Goal: Task Accomplishment & Management: Manage account settings

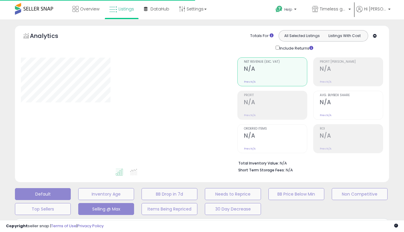
scroll to position [139, 0]
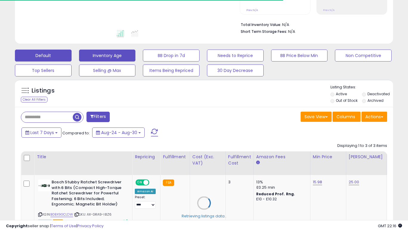
type input "*****"
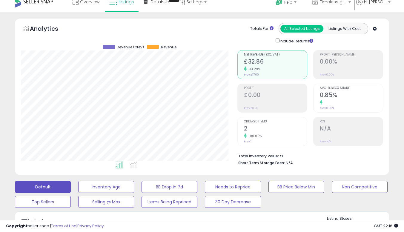
scroll to position [0, 0]
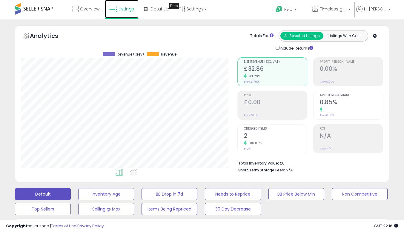
click at [131, 9] on span "Listings" at bounding box center [127, 9] width 16 height 6
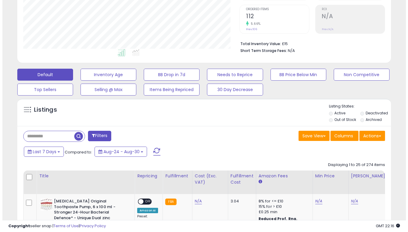
scroll to position [122, 216]
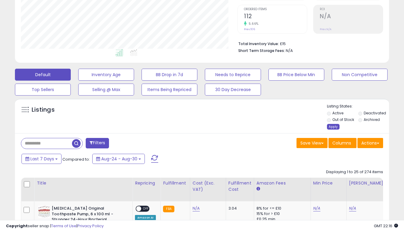
click at [331, 125] on div "Apply" at bounding box center [333, 127] width 13 height 6
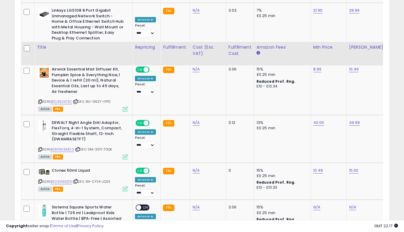
scroll to position [1105, 0]
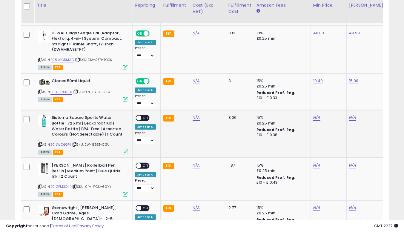
click at [40, 143] on icon at bounding box center [40, 144] width 4 height 3
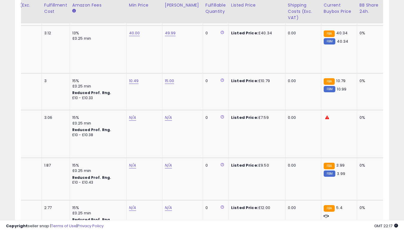
scroll to position [0, 0]
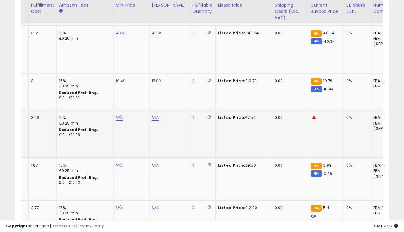
click at [115, 116] on td "N/A" at bounding box center [131, 134] width 36 height 48
click at [116, 115] on link "N/A" at bounding box center [119, 118] width 7 height 6
type input "*"
click button "submit" at bounding box center [134, 97] width 10 height 9
click at [152, 115] on link "N/A" at bounding box center [155, 118] width 7 height 6
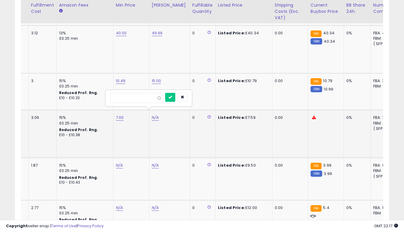
type input "****"
click button "submit" at bounding box center [170, 97] width 10 height 9
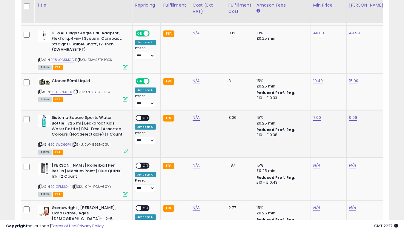
click at [144, 116] on span "OFF" at bounding box center [146, 118] width 10 height 5
click at [40, 185] on icon at bounding box center [40, 186] width 4 height 3
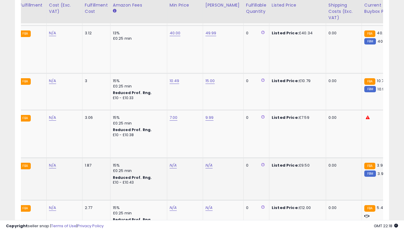
click at [170, 164] on td "N/A" at bounding box center [185, 179] width 36 height 42
click at [172, 162] on link "N/A" at bounding box center [173, 165] width 7 height 6
type input "*"
click button "submit" at bounding box center [188, 145] width 10 height 9
click at [208, 162] on link "N/A" at bounding box center [208, 165] width 7 height 6
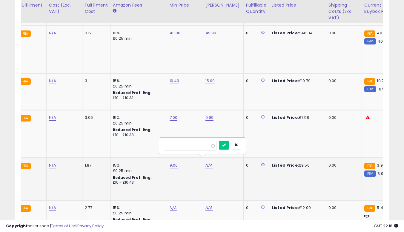
type input "*****"
click button "submit" at bounding box center [224, 145] width 10 height 9
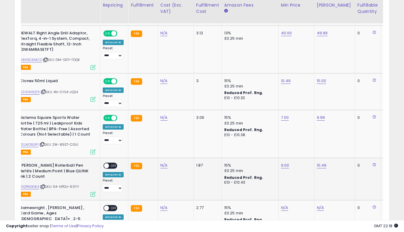
scroll to position [0, 22]
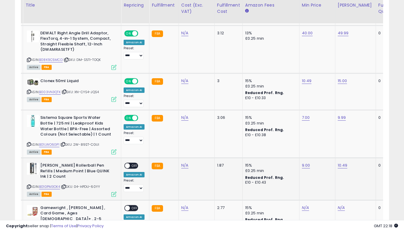
click at [131, 163] on span "OFF" at bounding box center [135, 165] width 10 height 5
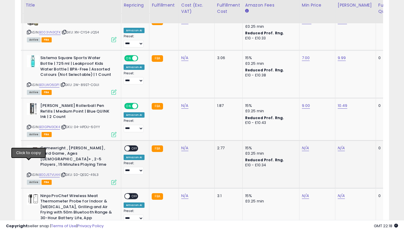
click at [27, 173] on icon at bounding box center [29, 174] width 4 height 3
click at [304, 140] on td "N/A" at bounding box center [317, 164] width 36 height 48
click at [305, 145] on link "N/A" at bounding box center [305, 148] width 7 height 6
type input "*****"
click button "submit" at bounding box center [320, 127] width 10 height 9
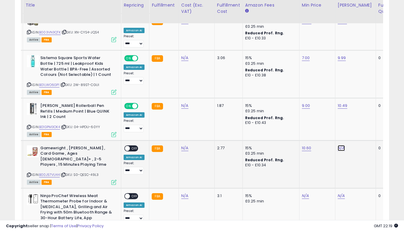
click at [338, 145] on link "N/A" at bounding box center [341, 148] width 7 height 6
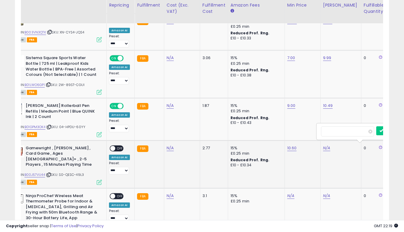
scroll to position [0, 26]
type input "**"
click button "submit" at bounding box center [342, 127] width 10 height 9
click at [121, 146] on span "OFF" at bounding box center [120, 148] width 10 height 5
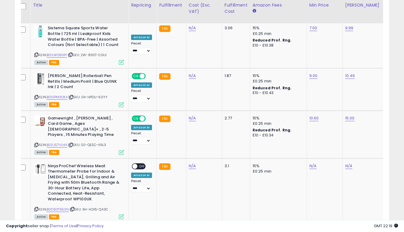
scroll to position [0, 0]
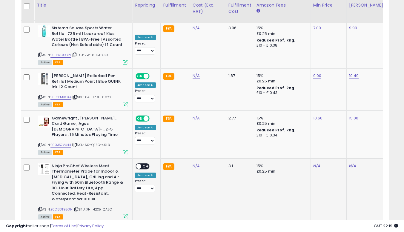
click at [41, 208] on icon at bounding box center [40, 209] width 4 height 3
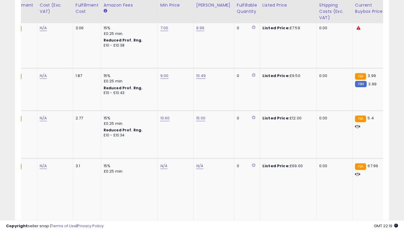
scroll to position [0, 155]
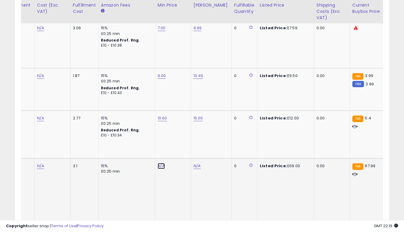
click at [159, 163] on link "N/A" at bounding box center [161, 166] width 7 height 6
type input "*****"
click button "submit" at bounding box center [176, 140] width 10 height 9
click at [193, 163] on link "N/A" at bounding box center [196, 166] width 7 height 6
type input "***"
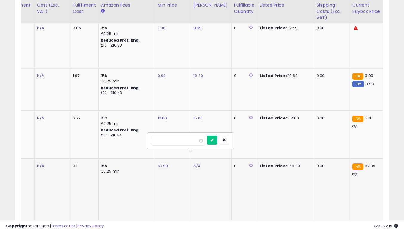
click button "submit" at bounding box center [212, 140] width 10 height 9
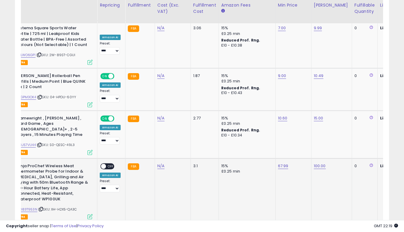
scroll to position [0, 34]
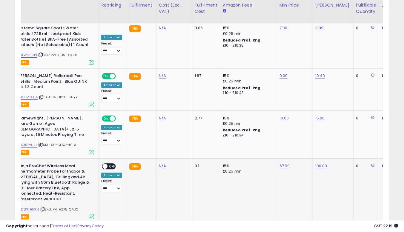
click at [110, 164] on span "OFF" at bounding box center [112, 166] width 10 height 5
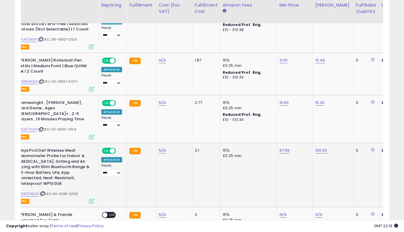
scroll to position [1254, 0]
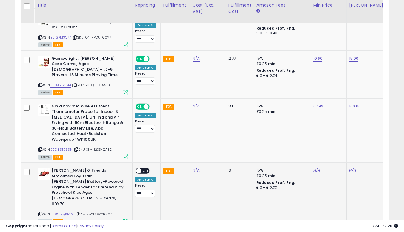
click at [40, 189] on div "ASIN: B09C12Q5M6 | SKU: VO-L39A-R2MS Active FBA" at bounding box center [83, 196] width 90 height 56
click at [40, 212] on icon at bounding box center [40, 213] width 4 height 3
click at [314, 168] on link "N/A" at bounding box center [316, 171] width 7 height 6
type input "*****"
click button "submit" at bounding box center [332, 144] width 10 height 9
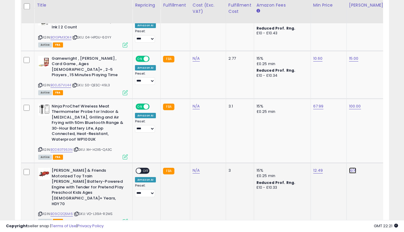
click at [351, 168] on link "N/A" at bounding box center [352, 171] width 7 height 6
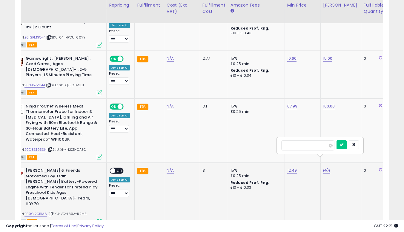
type input "**"
click button "submit" at bounding box center [342, 144] width 10 height 9
click at [119, 168] on span "OFF" at bounding box center [120, 170] width 10 height 5
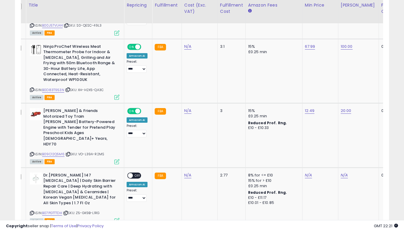
scroll to position [0, 0]
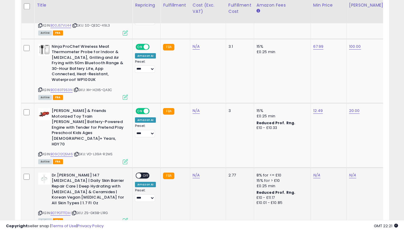
click at [40, 211] on icon at bounding box center [40, 212] width 4 height 3
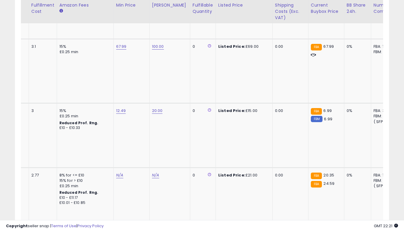
scroll to position [0, 197]
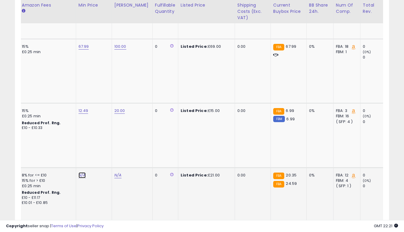
click at [82, 172] on link "N/A" at bounding box center [82, 175] width 7 height 6
type input "**"
click button "submit" at bounding box center [97, 138] width 10 height 9
click at [116, 172] on link "N/A" at bounding box center [117, 175] width 7 height 6
type input "**"
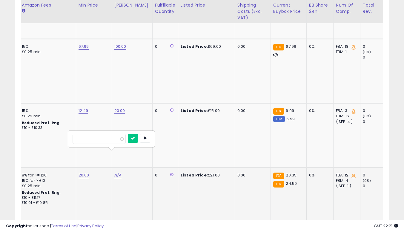
click button "submit" at bounding box center [133, 138] width 10 height 9
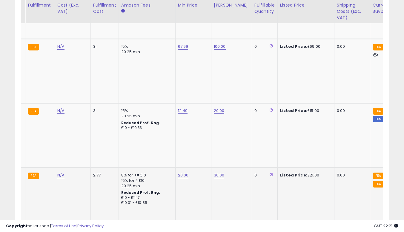
scroll to position [0, 104]
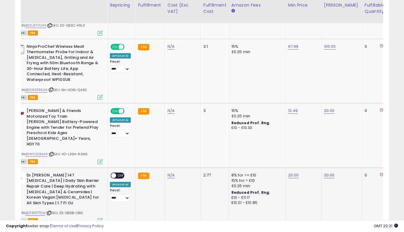
click at [121, 173] on span "OFF" at bounding box center [121, 175] width 10 height 5
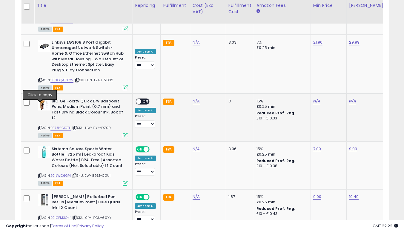
click at [41, 126] on icon at bounding box center [40, 127] width 4 height 3
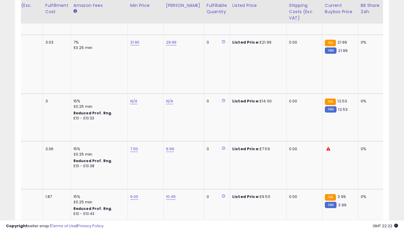
scroll to position [0, 192]
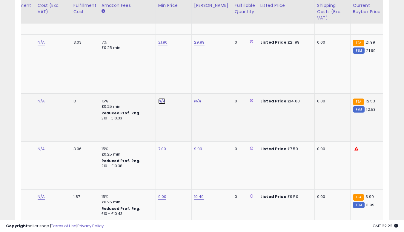
click at [158, 98] on link "N/A" at bounding box center [161, 101] width 7 height 6
type input "*****"
click button "submit" at bounding box center [177, 64] width 10 height 9
click at [199, 98] on link "N/A" at bounding box center [197, 101] width 7 height 6
type input "**"
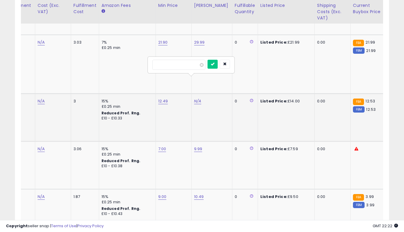
click button "submit" at bounding box center [213, 64] width 10 height 9
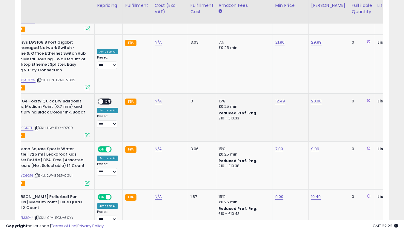
click at [107, 98] on div "ON OFF" at bounding box center [105, 101] width 14 height 6
click at [109, 99] on span "OFF" at bounding box center [108, 101] width 10 height 5
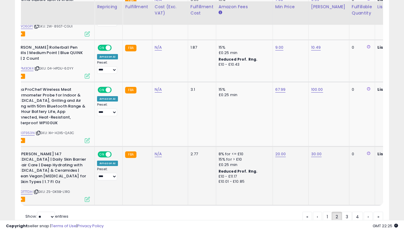
scroll to position [1365, 0]
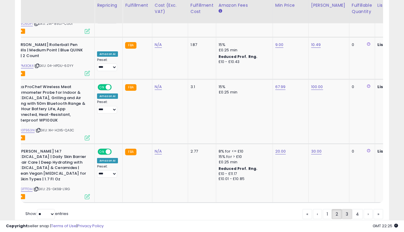
click at [343, 209] on link "3" at bounding box center [347, 214] width 10 height 10
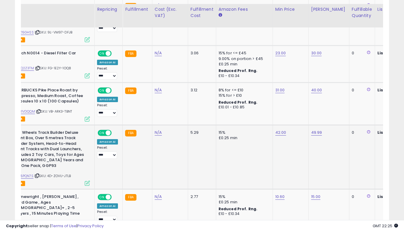
scroll to position [1356, 0]
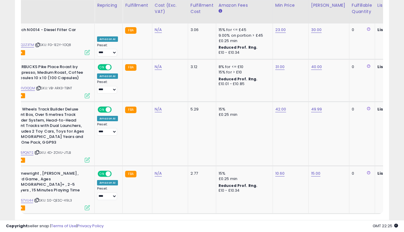
click at [357, 220] on link "4" at bounding box center [357, 225] width 11 height 10
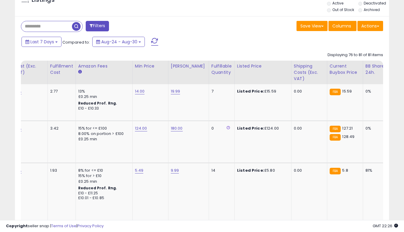
scroll to position [0, 192]
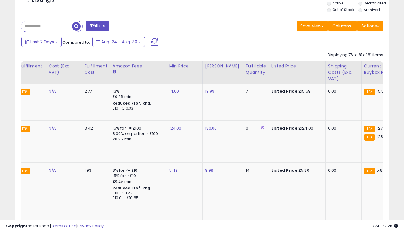
click at [224, 231] on div "Copyright seller snap | Terms of Use | Privacy Policy GMT 22:26 Authorization r…" at bounding box center [202, 226] width 404 height 12
